Goal: Task Accomplishment & Management: Manage account settings

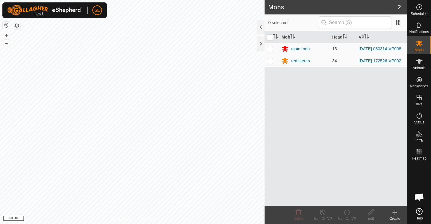
click at [270, 49] on p-checkbox at bounding box center [270, 48] width 6 height 5
checkbox input "true"
click at [321, 213] on icon at bounding box center [323, 211] width 8 height 7
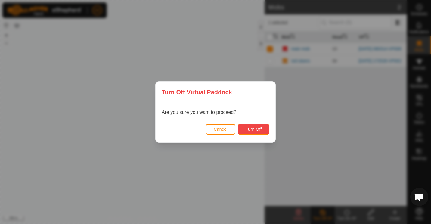
click at [251, 129] on span "Turn Off" at bounding box center [253, 129] width 17 height 5
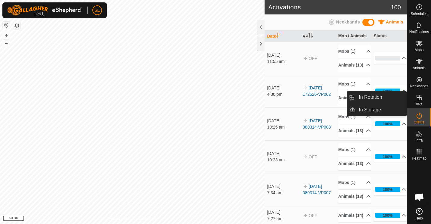
click at [420, 97] on icon at bounding box center [418, 97] width 5 height 5
click at [373, 94] on link "In Rotation" at bounding box center [380, 97] width 51 height 12
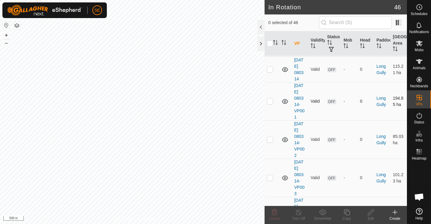
scroll to position [12, 0]
checkbox input "true"
checkbox input "false"
click at [419, 49] on span "Mobs" at bounding box center [418, 50] width 9 height 4
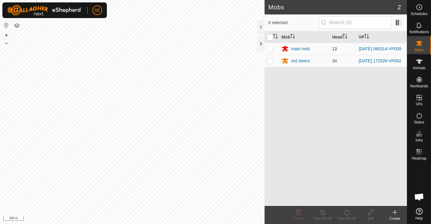
click at [269, 49] on p-checkbox at bounding box center [270, 48] width 6 height 5
checkbox input "true"
click at [345, 214] on icon at bounding box center [347, 211] width 8 height 7
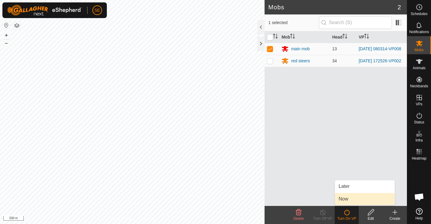
click at [342, 199] on link "Now" at bounding box center [365, 199] width 60 height 12
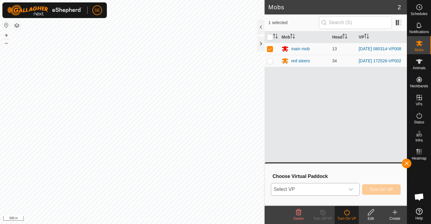
click at [352, 188] on icon "dropdown trigger" at bounding box center [350, 189] width 5 height 5
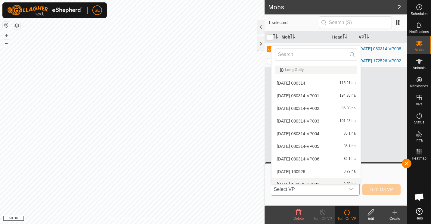
scroll to position [7, 0]
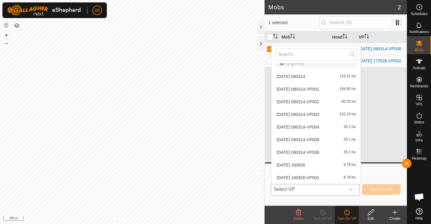
click at [314, 98] on li "2025-09-04 080314-VP002 85.03 ha" at bounding box center [315, 102] width 89 height 12
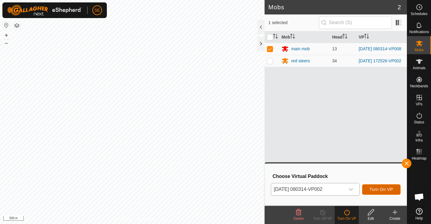
click at [394, 186] on button "Turn On VP" at bounding box center [381, 189] width 38 height 11
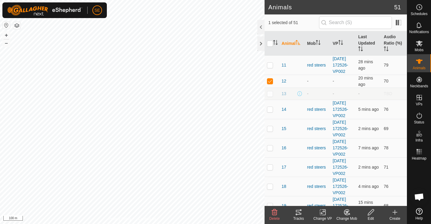
click at [346, 212] on icon at bounding box center [347, 212] width 4 height 3
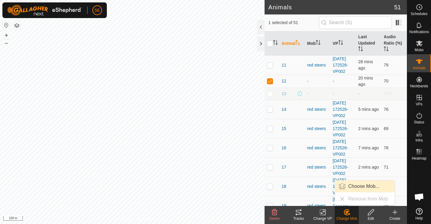
click at [353, 183] on link "Choose Mob..." at bounding box center [365, 186] width 60 height 12
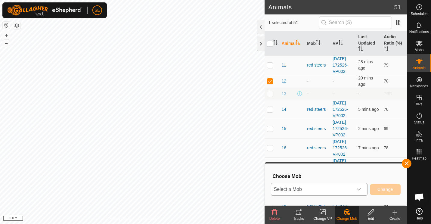
click at [360, 188] on icon "dropdown trigger" at bounding box center [358, 189] width 5 height 5
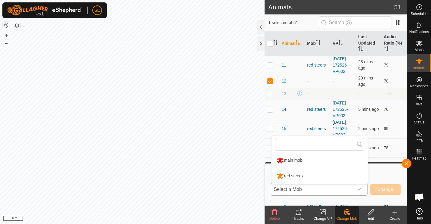
click at [301, 158] on li "main mob" at bounding box center [319, 160] width 96 height 15
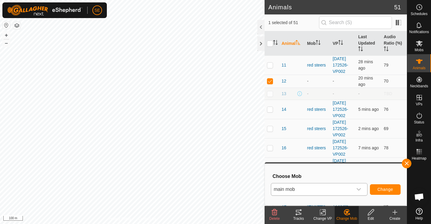
click at [384, 184] on div "main mob Change" at bounding box center [336, 189] width 130 height 14
drag, startPoint x: 384, startPoint y: 184, endPoint x: 386, endPoint y: 189, distance: 5.8
click at [386, 189] on span "Change" at bounding box center [385, 189] width 16 height 5
checkbox input "false"
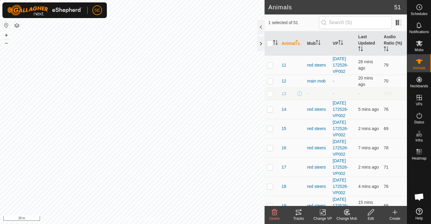
click at [348, 211] on icon at bounding box center [347, 212] width 4 height 3
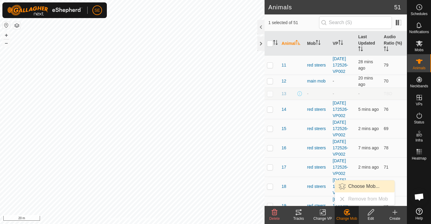
click at [351, 187] on link "Choose Mob..." at bounding box center [365, 186] width 60 height 12
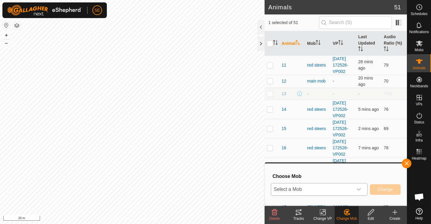
click at [360, 188] on icon "dropdown trigger" at bounding box center [358, 189] width 5 height 5
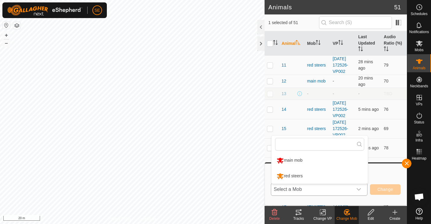
click at [288, 160] on li "main mob" at bounding box center [319, 160] width 96 height 15
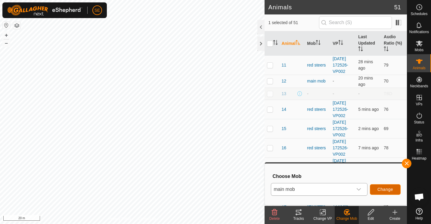
click at [388, 186] on button "Change" at bounding box center [385, 189] width 31 height 11
checkbox input "false"
